Goal: Task Accomplishment & Management: Manage account settings

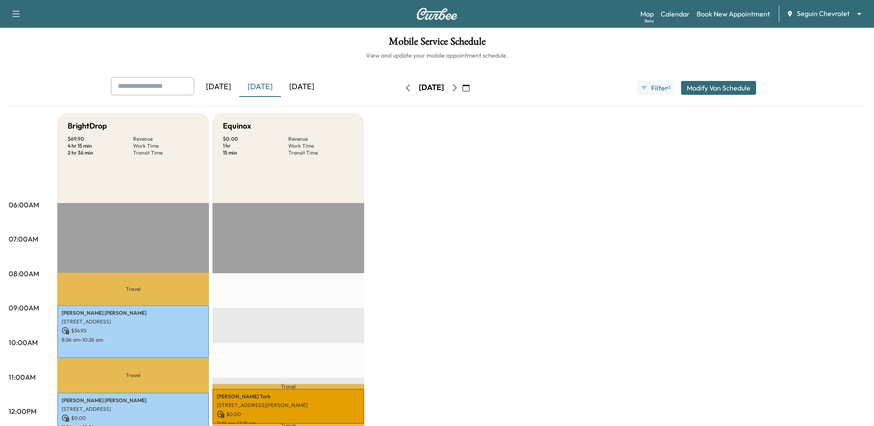
click at [314, 88] on div "[DATE]" at bounding box center [302, 87] width 42 height 20
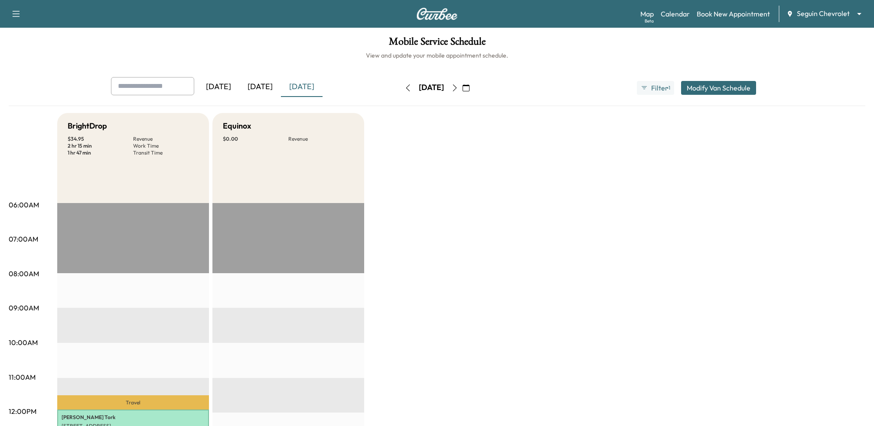
click at [458, 88] on icon "button" at bounding box center [454, 87] width 7 height 7
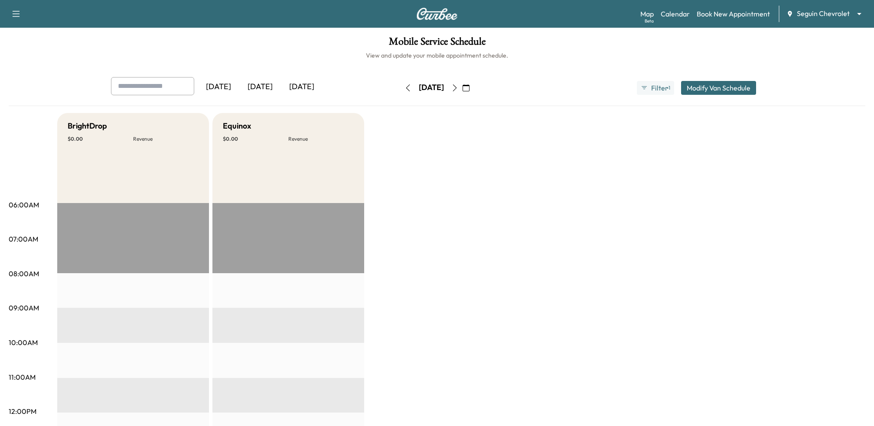
click at [458, 88] on icon "button" at bounding box center [454, 87] width 7 height 7
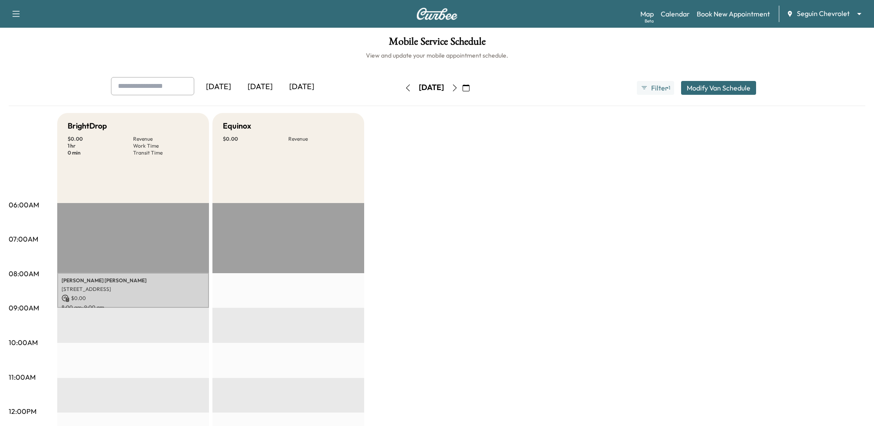
click at [458, 88] on icon "button" at bounding box center [454, 87] width 7 height 7
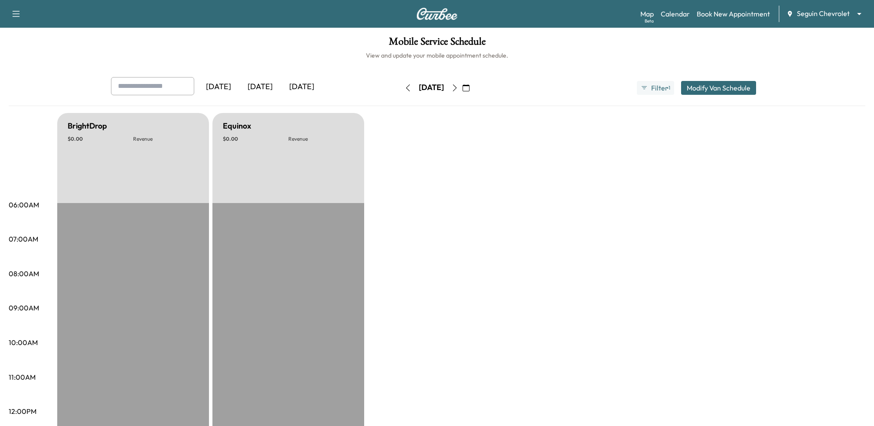
click at [458, 88] on icon "button" at bounding box center [454, 87] width 7 height 7
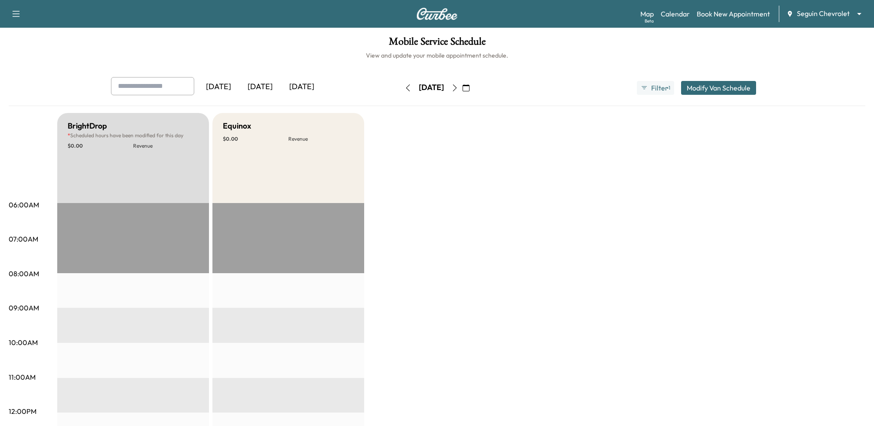
click at [458, 89] on icon "button" at bounding box center [454, 87] width 7 height 7
